Goal: Information Seeking & Learning: Learn about a topic

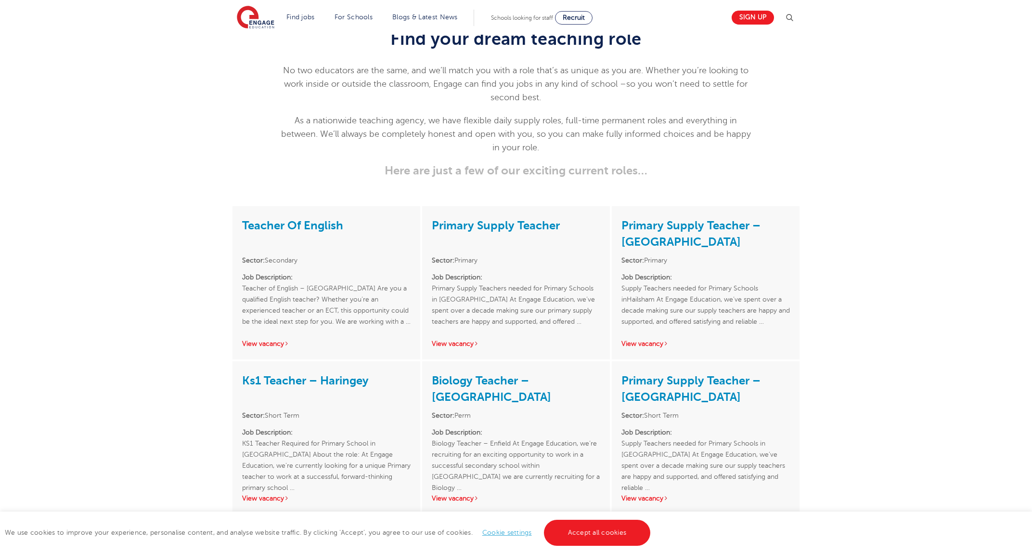
scroll to position [1527, 0]
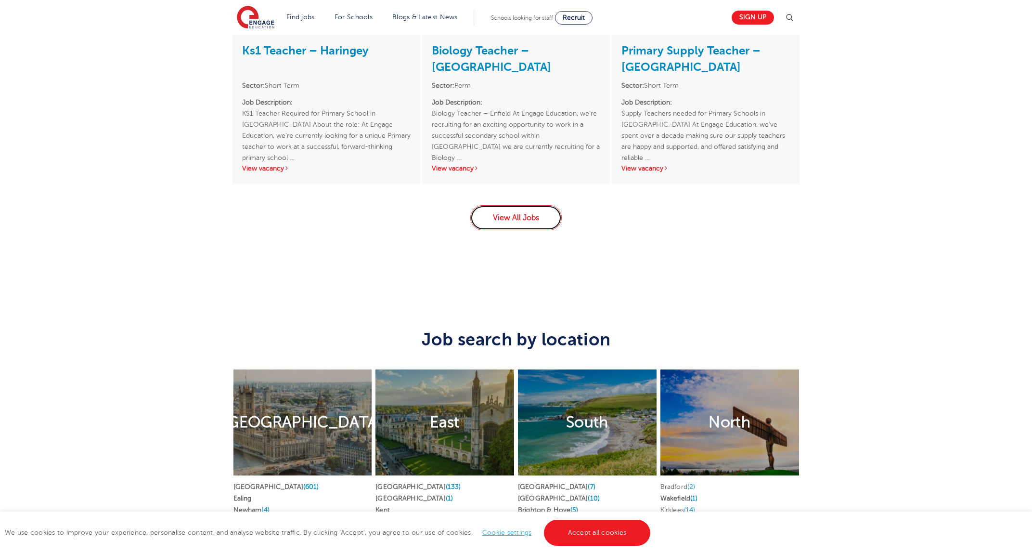
click at [530, 208] on link "View All Jobs" at bounding box center [515, 217] width 91 height 25
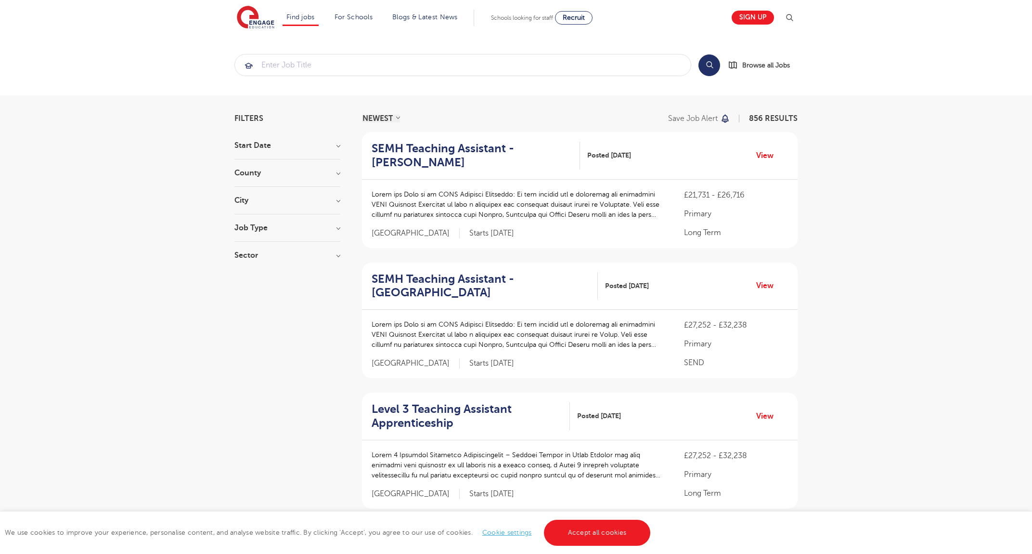
click at [293, 174] on h3 "County" at bounding box center [287, 173] width 106 height 8
click at [258, 314] on button "Show more" at bounding box center [254, 318] width 41 height 9
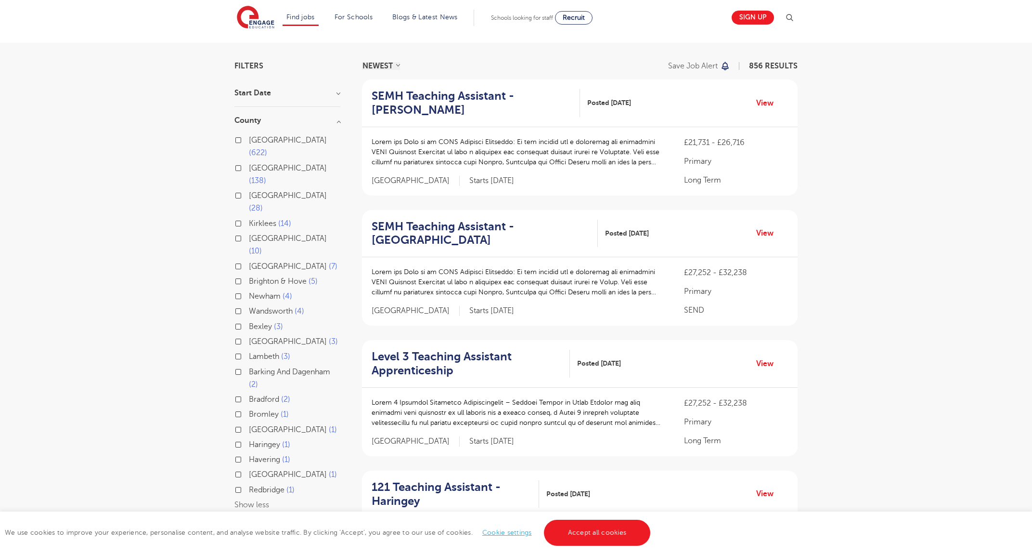
scroll to position [78, 0]
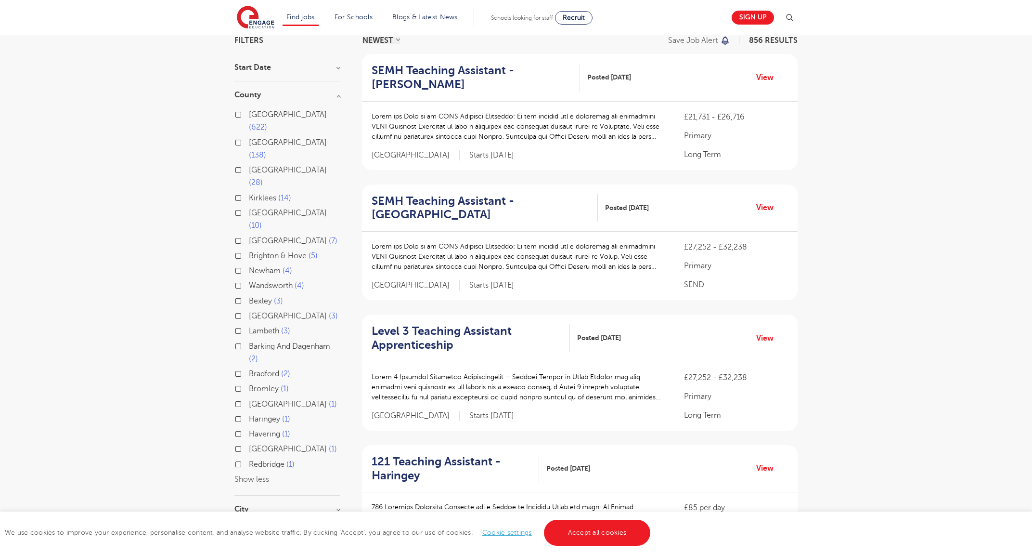
click at [266, 384] on span "Bromley" at bounding box center [264, 388] width 30 height 9
click at [255, 384] on input "Bromley 1" at bounding box center [252, 387] width 6 height 6
checkbox input "true"
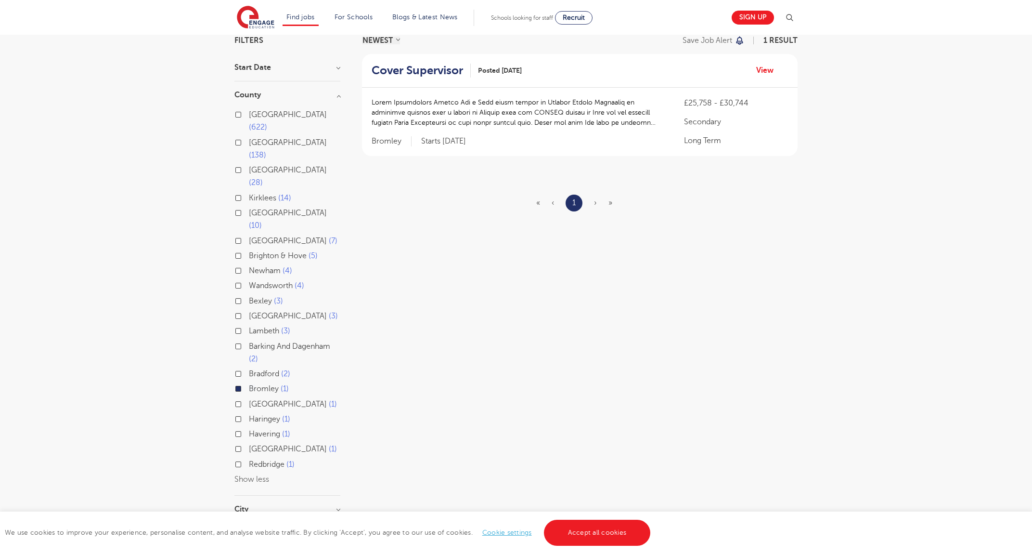
click at [261, 384] on span "Bromley" at bounding box center [264, 388] width 30 height 9
click at [255, 384] on input "Bromley 1" at bounding box center [252, 387] width 6 height 6
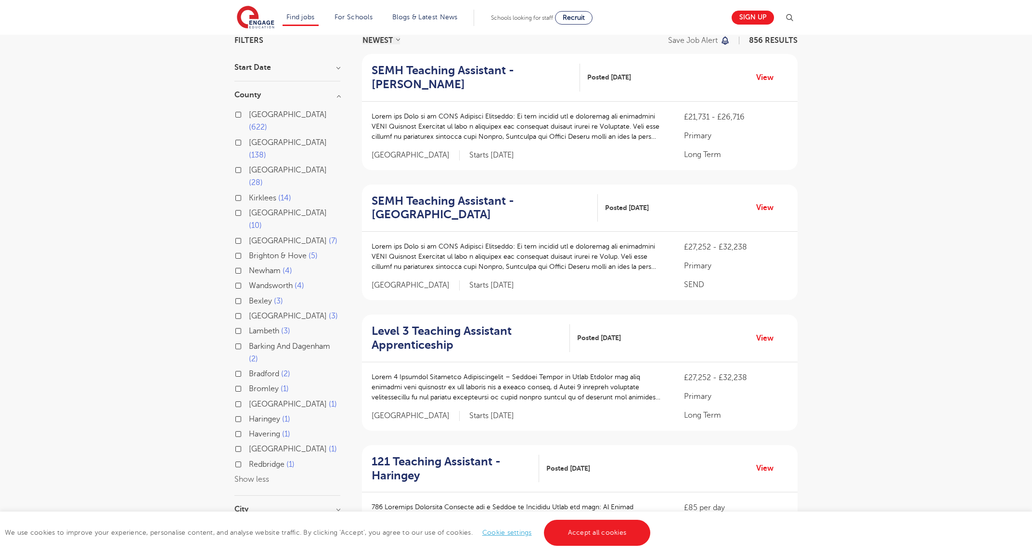
click at [273, 429] on span "Havering" at bounding box center [264, 433] width 31 height 9
click at [255, 429] on input "Havering 1" at bounding box center [252, 432] width 6 height 6
checkbox input "true"
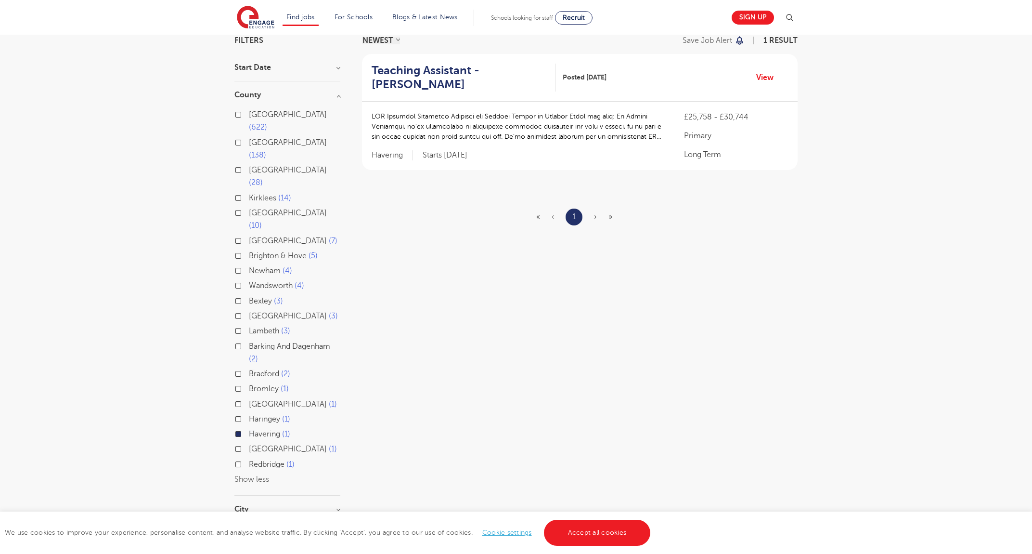
click at [273, 429] on span "Havering" at bounding box center [264, 433] width 31 height 9
click at [255, 429] on input "Havering 1" at bounding box center [252, 432] width 6 height 6
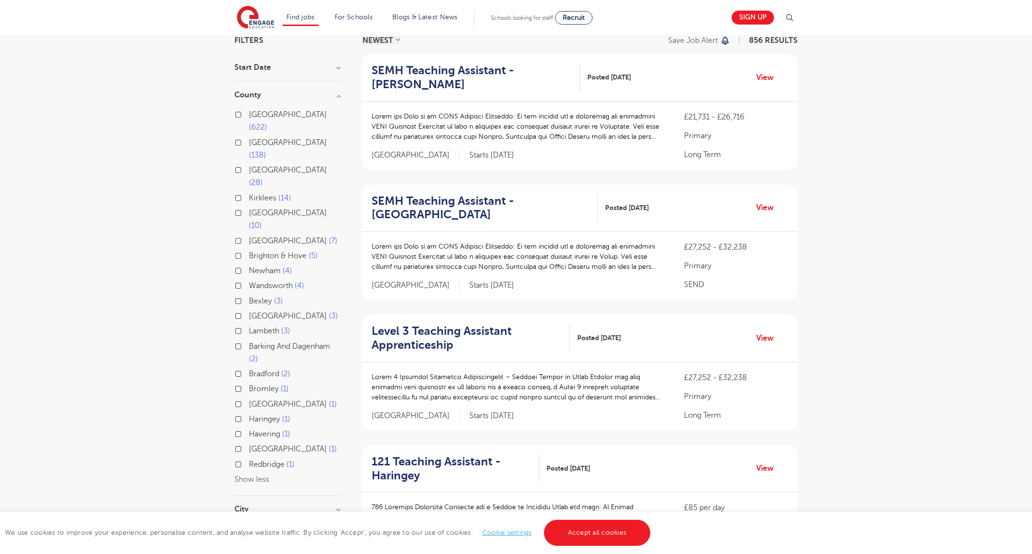
click at [255, 297] on span "Bexley" at bounding box center [260, 301] width 23 height 9
click at [255, 297] on input "Bexley 3" at bounding box center [252, 300] width 6 height 6
checkbox input "true"
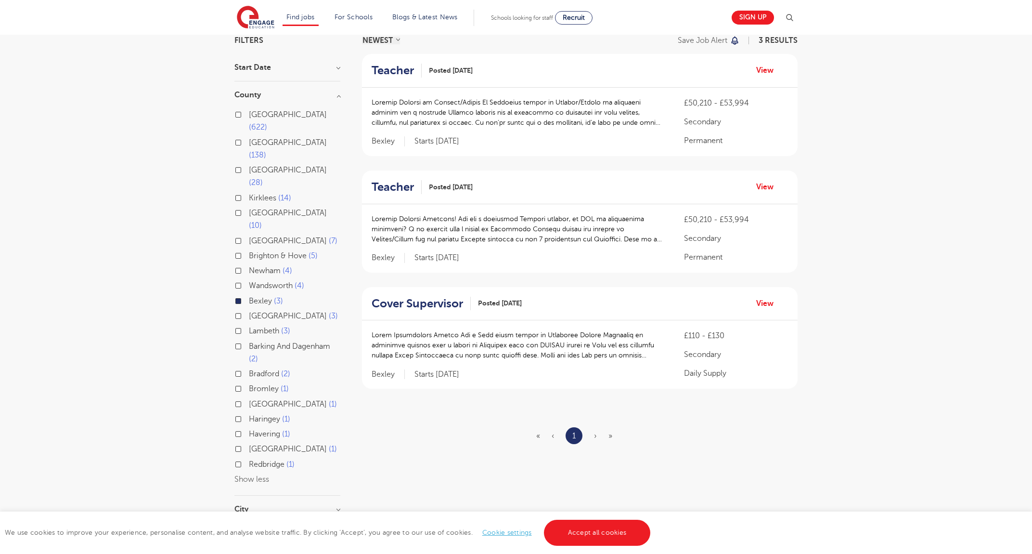
click at [255, 297] on span "Bexley" at bounding box center [260, 301] width 23 height 9
click at [255, 297] on input "Bexley 3" at bounding box center [252, 300] width 6 height 6
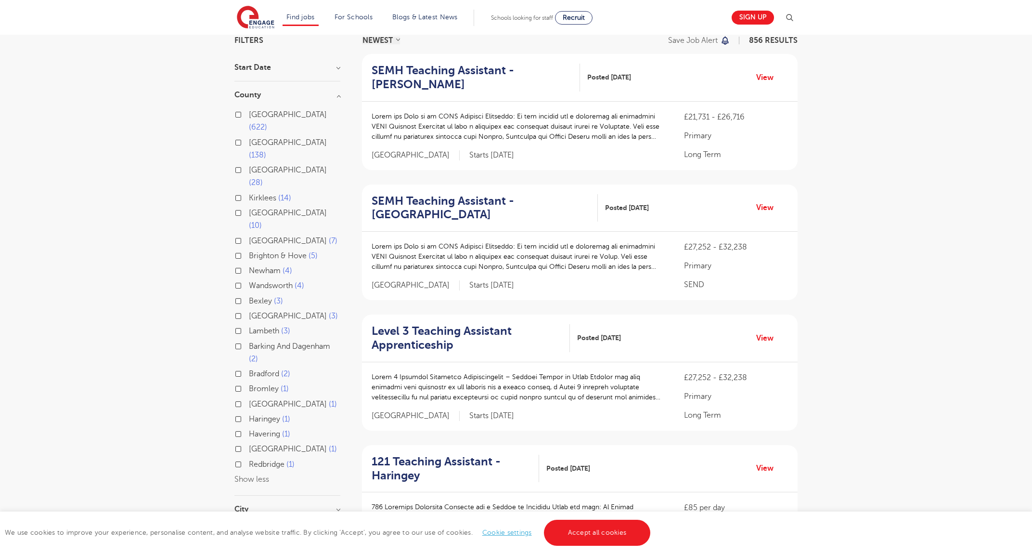
click at [271, 112] on span "[GEOGRAPHIC_DATA]" at bounding box center [288, 114] width 78 height 9
click at [255, 112] on input "London 622" at bounding box center [252, 113] width 6 height 6
checkbox input "true"
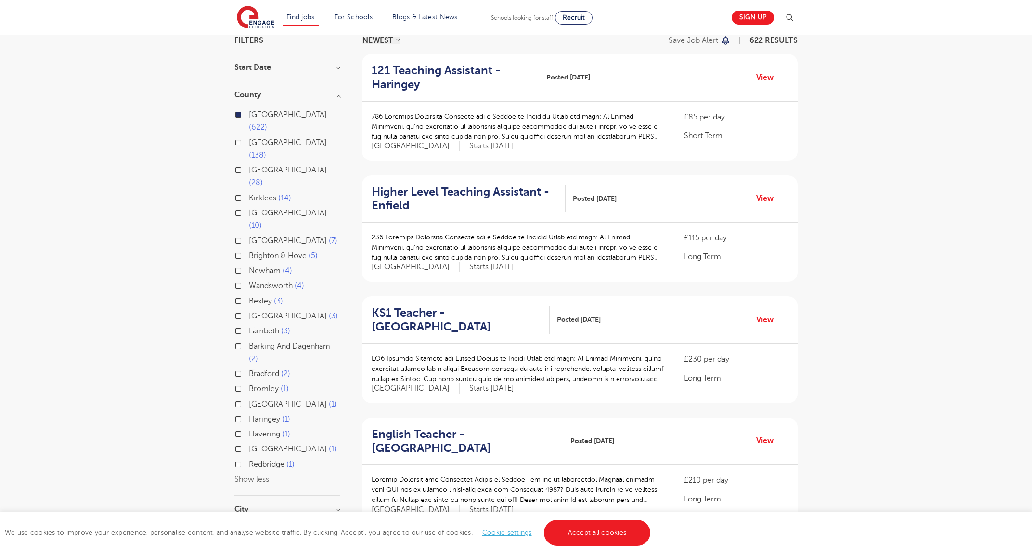
click at [271, 112] on span "[GEOGRAPHIC_DATA]" at bounding box center [288, 114] width 78 height 9
click at [255, 112] on input "London 622" at bounding box center [252, 113] width 6 height 6
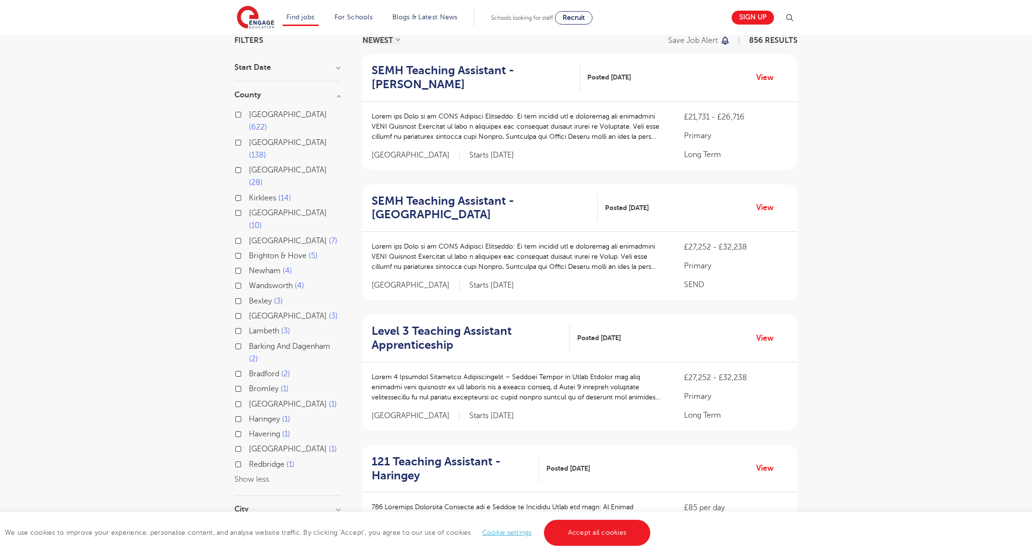
click at [264, 312] on span "Greenwich" at bounding box center [288, 316] width 78 height 9
click at [255, 312] on input "Greenwich 3" at bounding box center [252, 315] width 6 height 6
checkbox input "true"
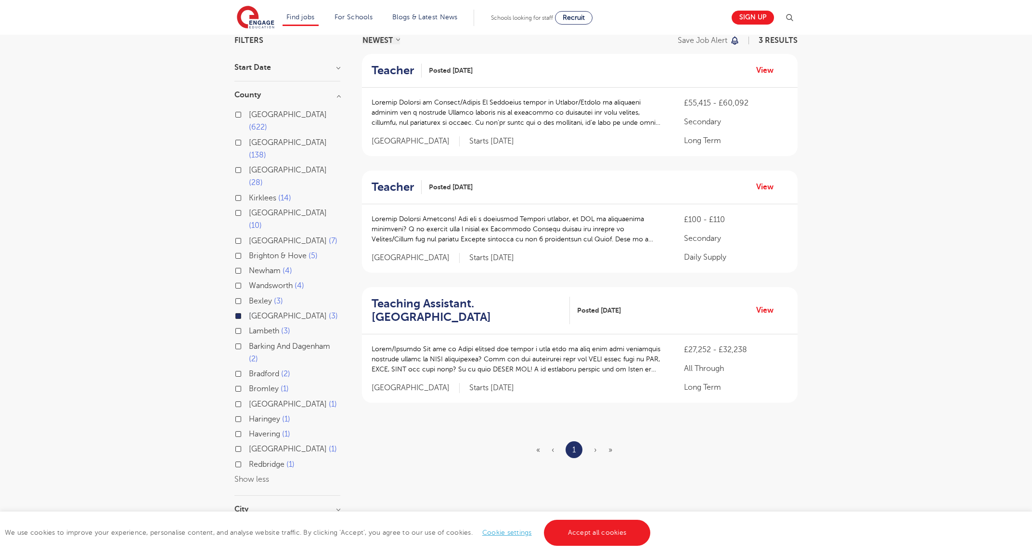
click at [264, 312] on span "Greenwich" at bounding box center [288, 316] width 78 height 9
click at [255, 312] on input "Greenwich 3" at bounding box center [252, 315] width 6 height 6
